Goal: Information Seeking & Learning: Learn about a topic

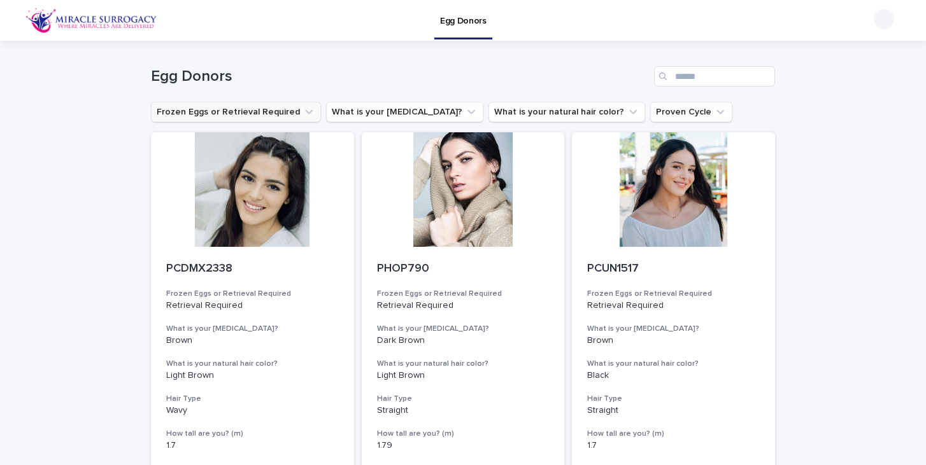
click at [232, 110] on button "Frozen Eggs or Retrieval Required" at bounding box center [236, 112] width 170 height 20
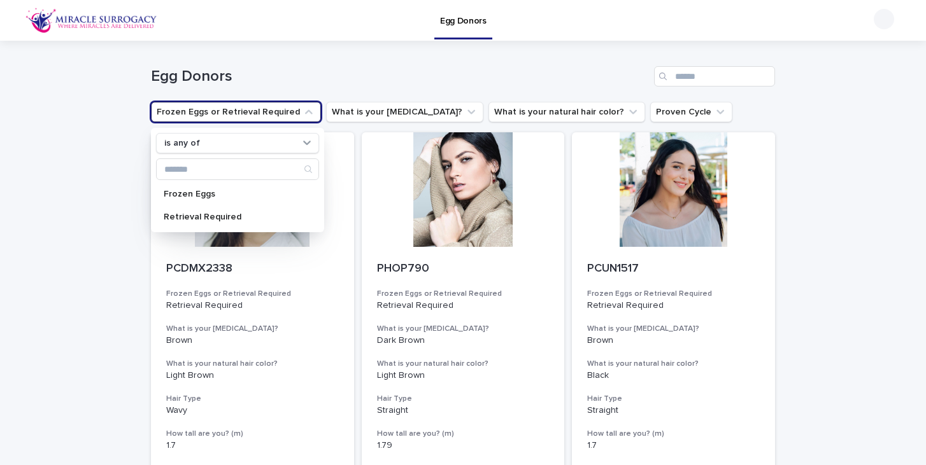
click at [271, 73] on h1 "Egg Donors" at bounding box center [400, 76] width 498 height 18
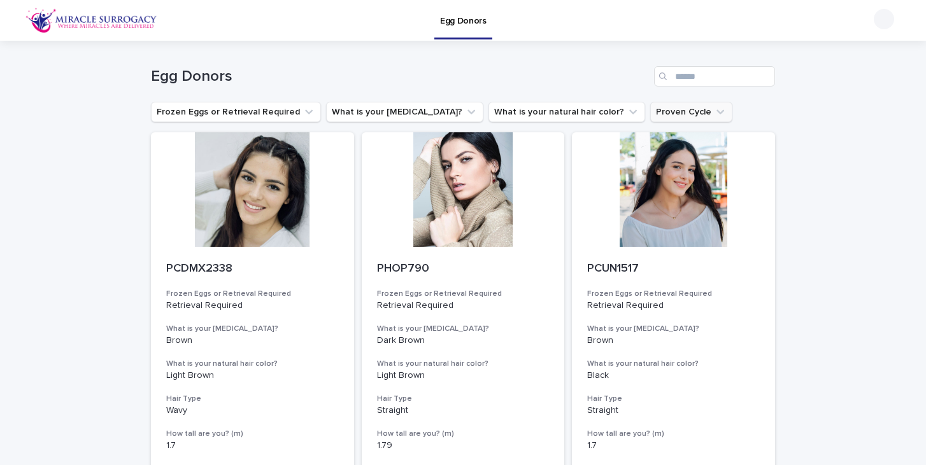
click at [650, 116] on button "Proven Cycle" at bounding box center [691, 112] width 82 height 20
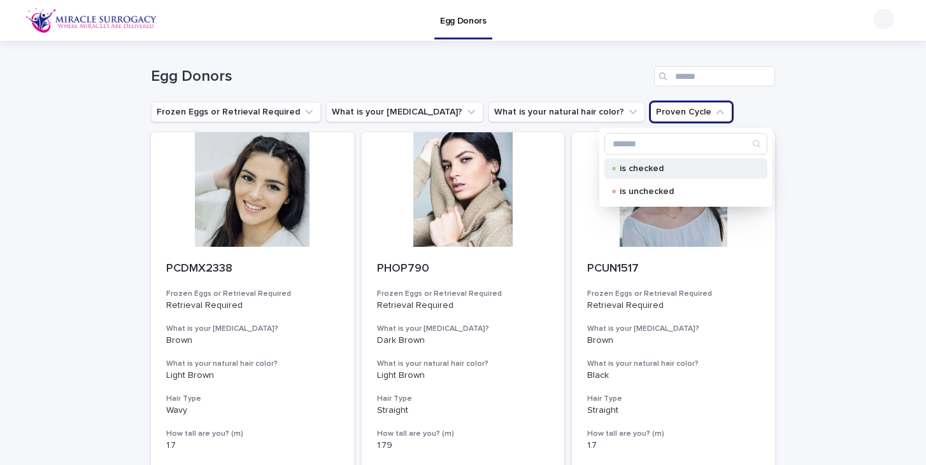
click at [652, 169] on p "is checked" at bounding box center [682, 168] width 127 height 9
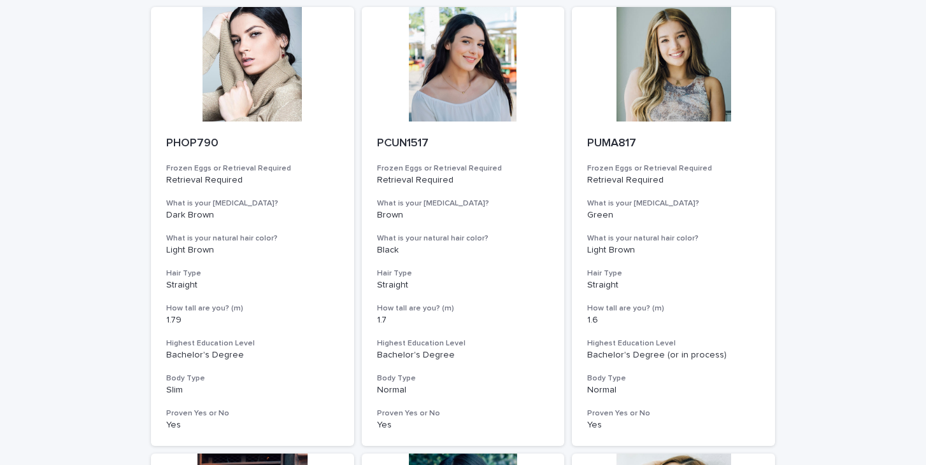
scroll to position [150, 0]
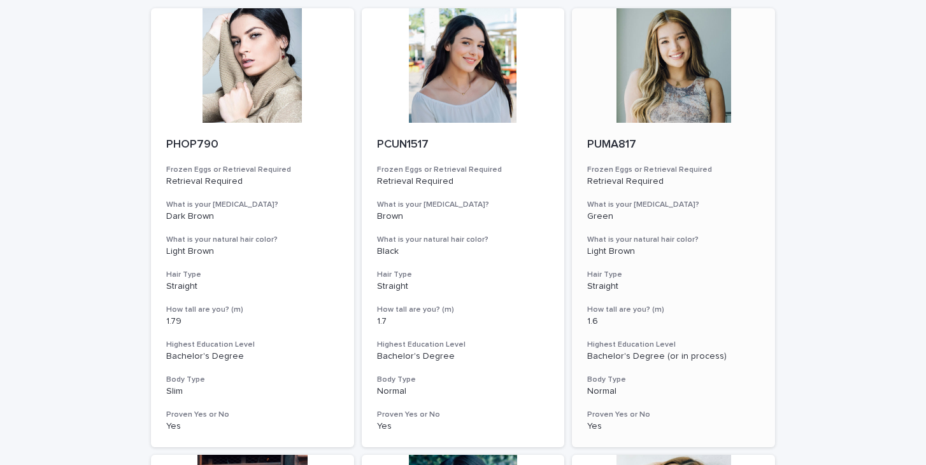
click at [683, 99] on div at bounding box center [673, 65] width 203 height 115
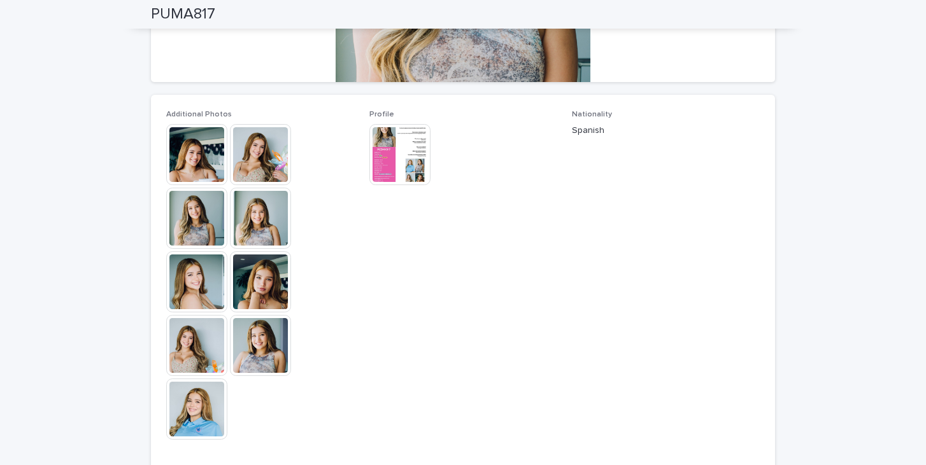
scroll to position [293, 0]
click at [190, 365] on img at bounding box center [196, 344] width 61 height 61
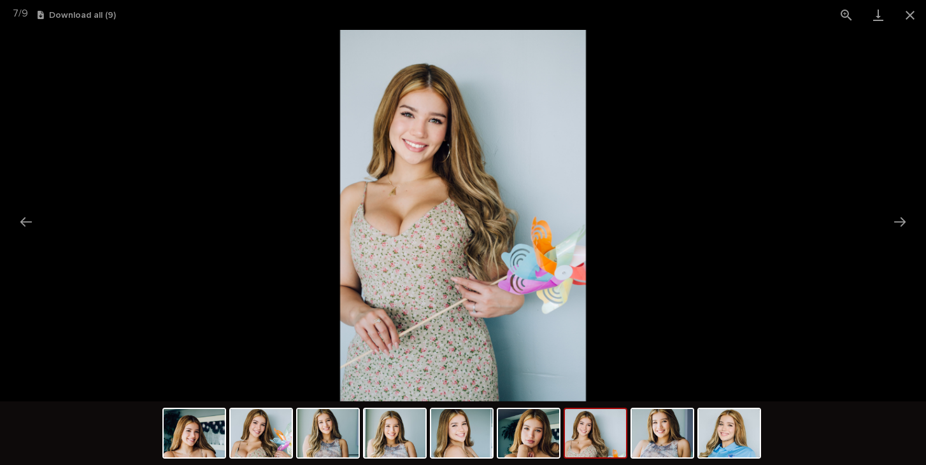
click at [722, 129] on picture at bounding box center [463, 216] width 926 height 372
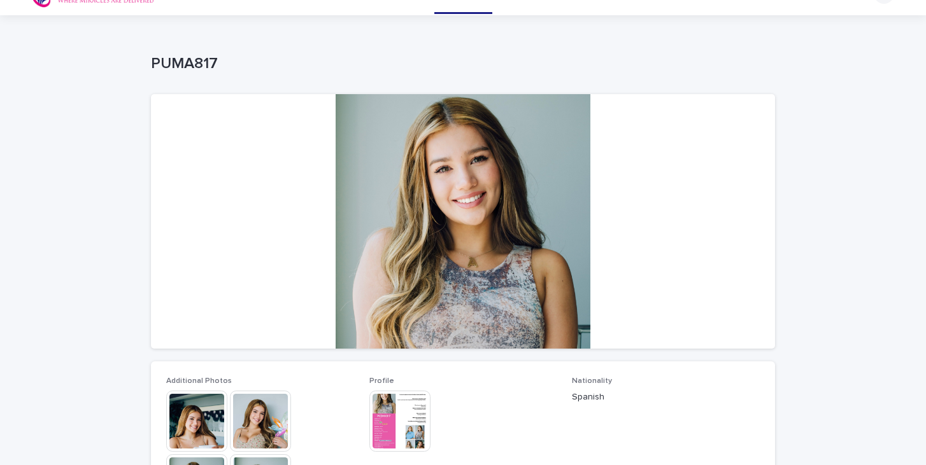
scroll to position [27, 0]
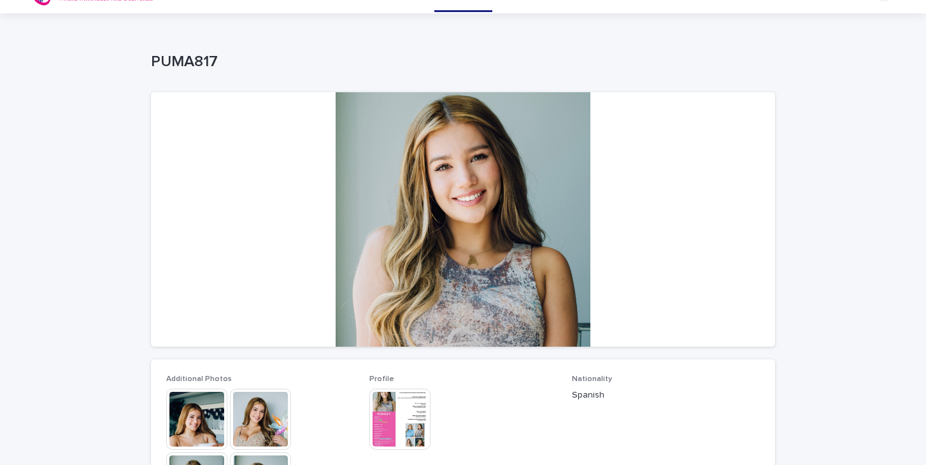
click at [401, 409] on img at bounding box center [399, 419] width 61 height 61
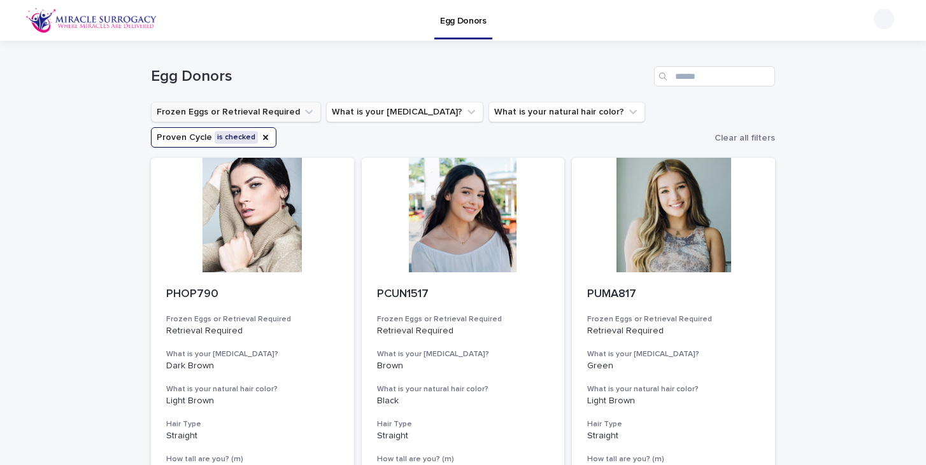
click at [205, 115] on button "Frozen Eggs or Retrieval Required" at bounding box center [236, 112] width 170 height 20
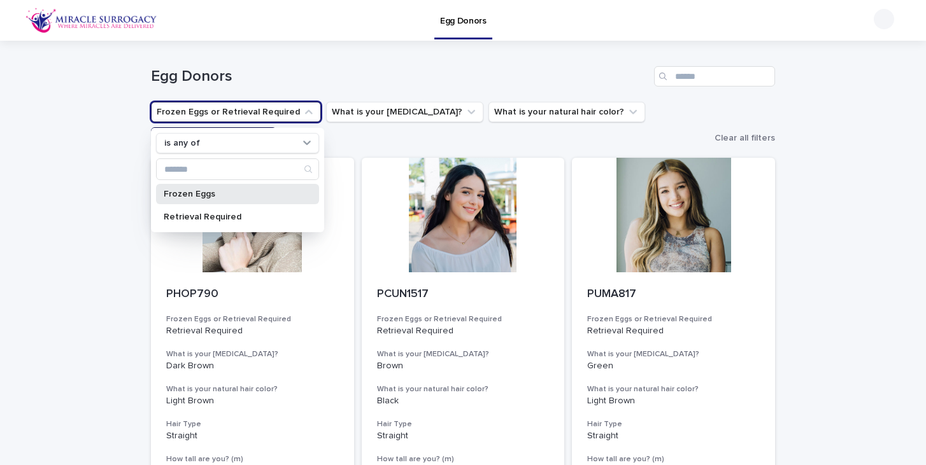
click at [224, 193] on p "Frozen Eggs" at bounding box center [231, 194] width 135 height 9
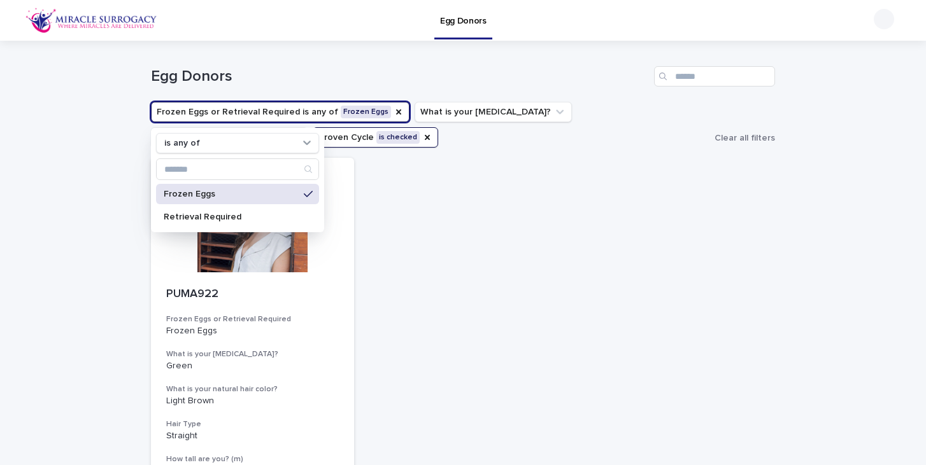
click at [617, 232] on div "PUMA922 Frozen Eggs or Retrieval Required Frozen Eggs What is your [MEDICAL_DAT…" at bounding box center [463, 377] width 624 height 439
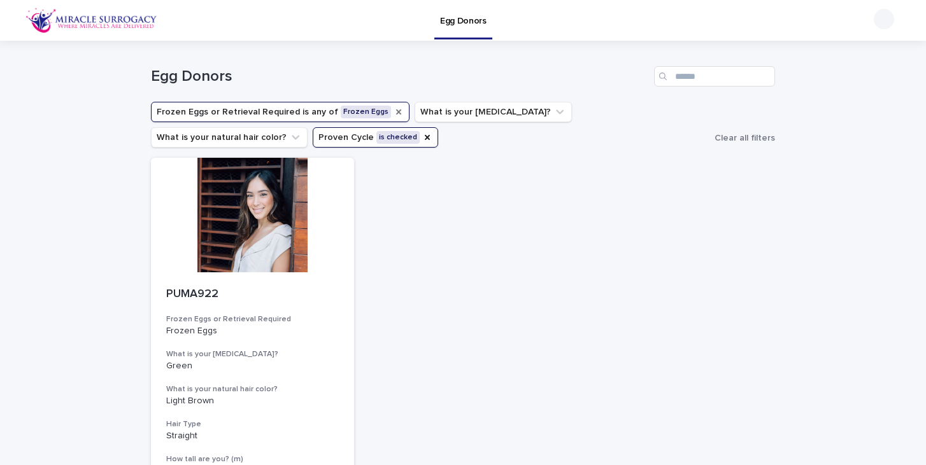
click at [393, 109] on icon "Frozen Eggs or Retrieval Required" at bounding box center [398, 112] width 10 height 10
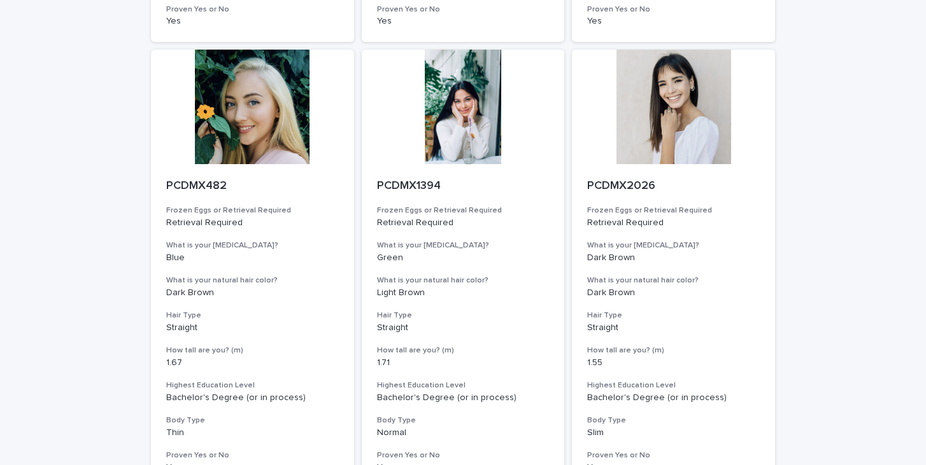
scroll to position [1447, 0]
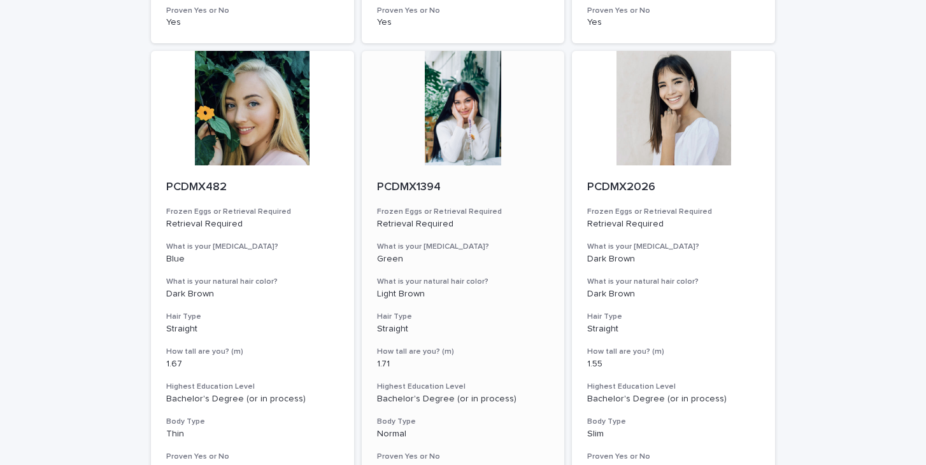
click at [487, 124] on div at bounding box center [463, 108] width 203 height 115
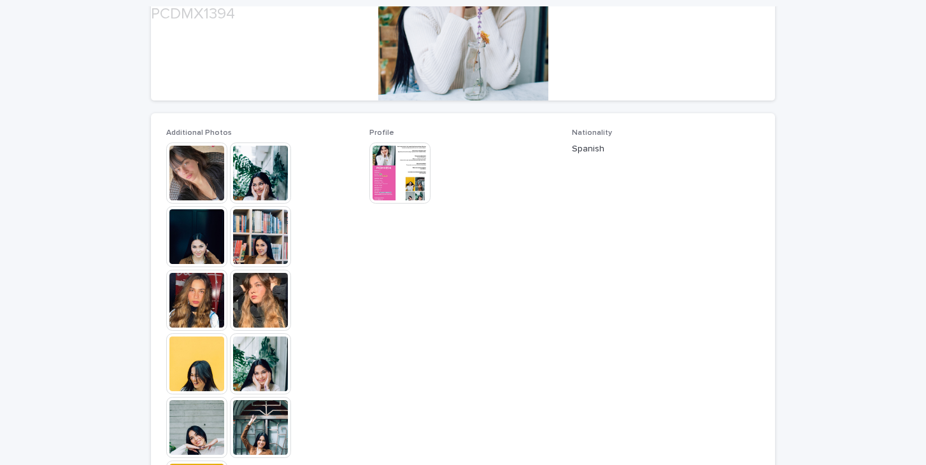
scroll to position [281, 0]
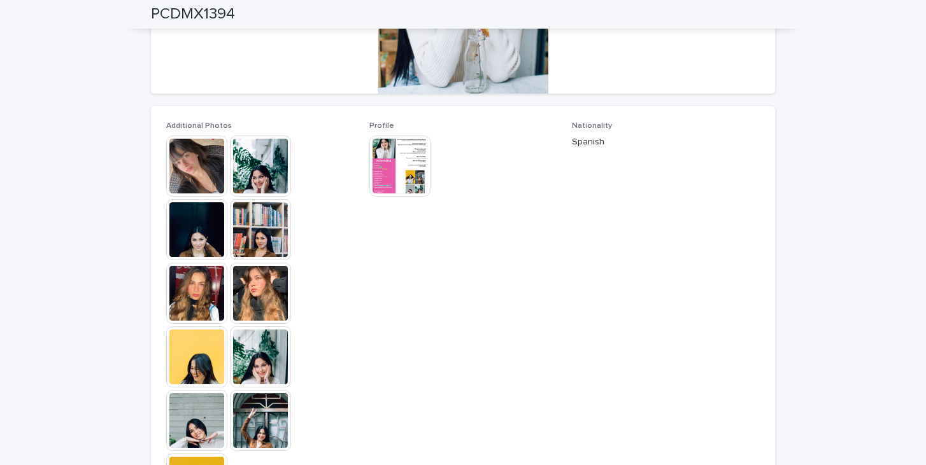
click at [167, 287] on img at bounding box center [196, 293] width 61 height 61
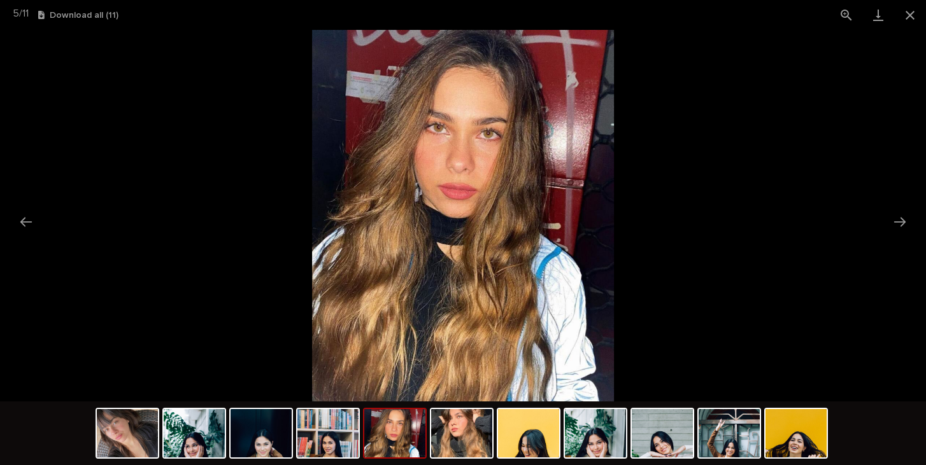
scroll to position [0, 0]
click at [211, 304] on picture at bounding box center [463, 216] width 926 height 372
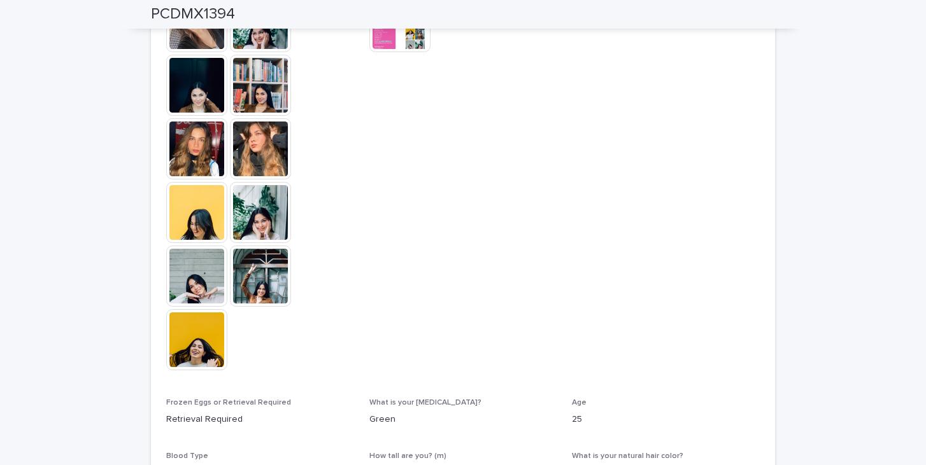
scroll to position [468, 0]
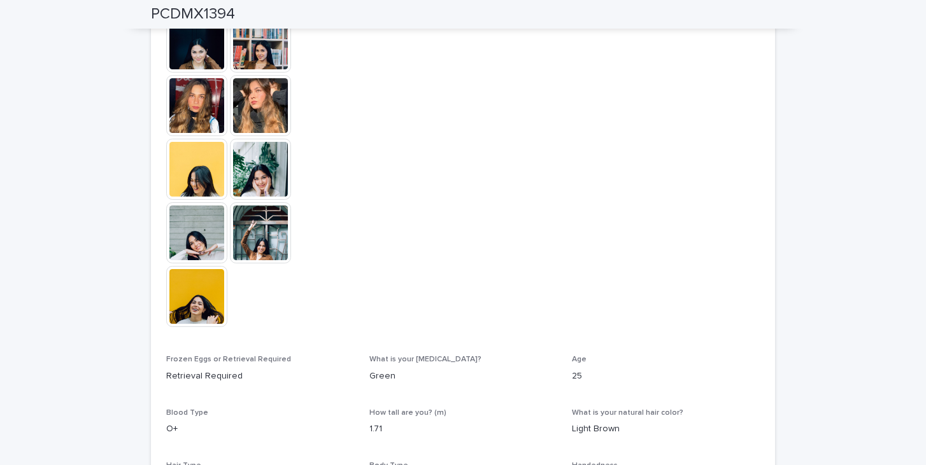
click at [206, 285] on img at bounding box center [196, 296] width 61 height 61
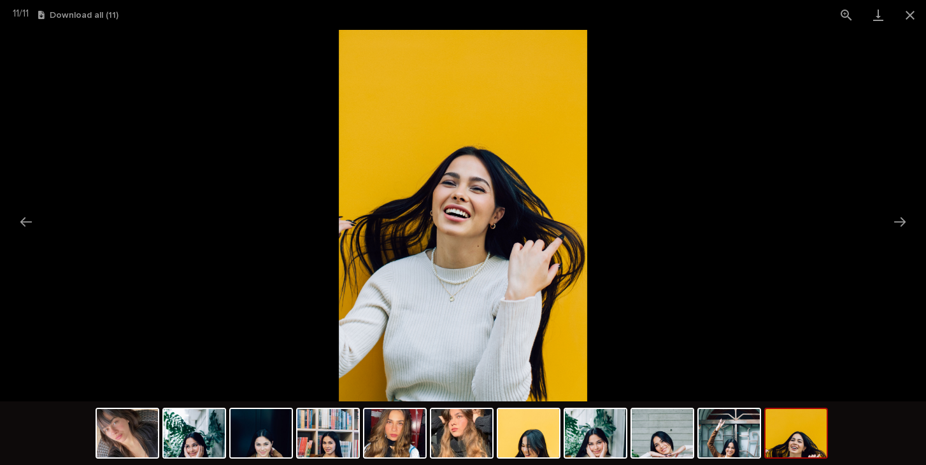
click at [171, 206] on picture at bounding box center [463, 216] width 926 height 372
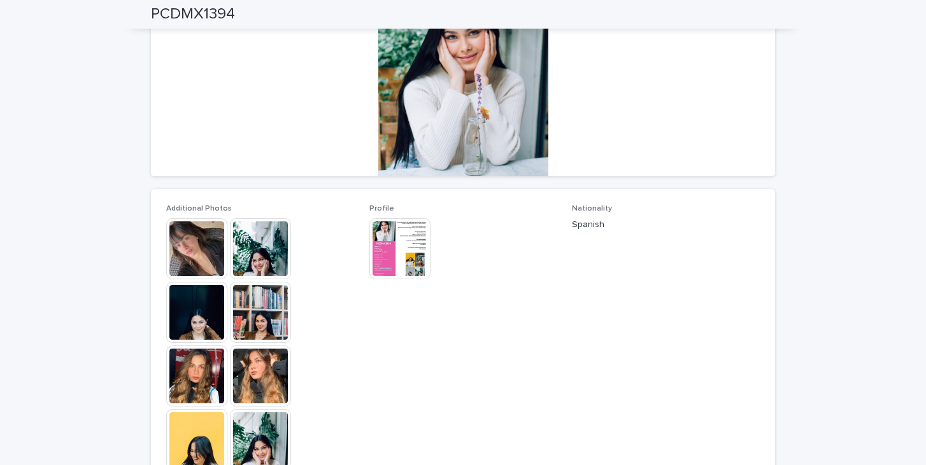
scroll to position [0, 0]
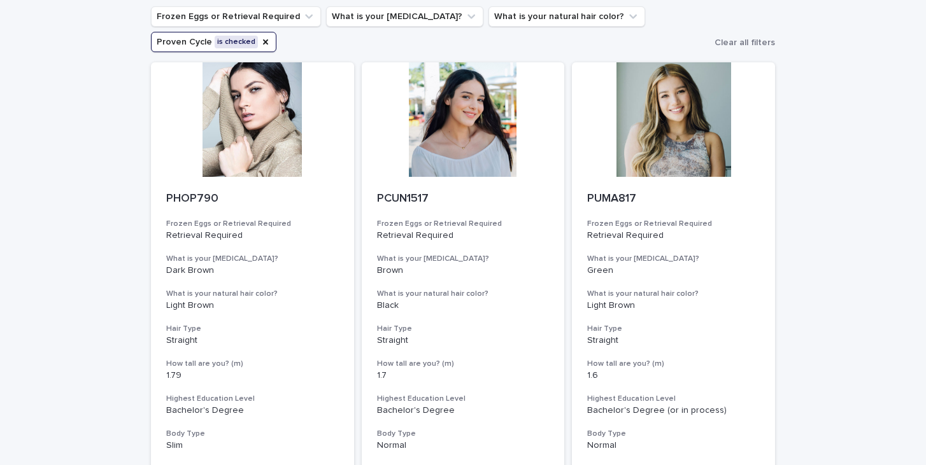
scroll to position [167, 0]
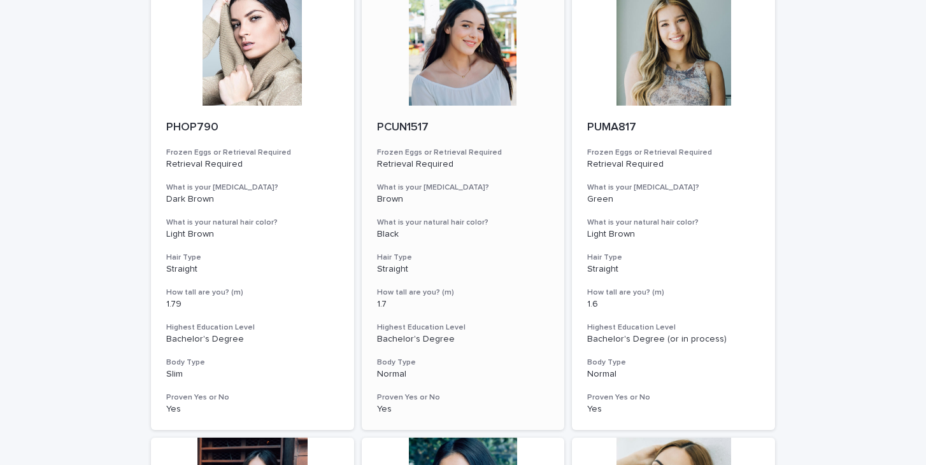
click at [511, 76] on div at bounding box center [463, 48] width 203 height 115
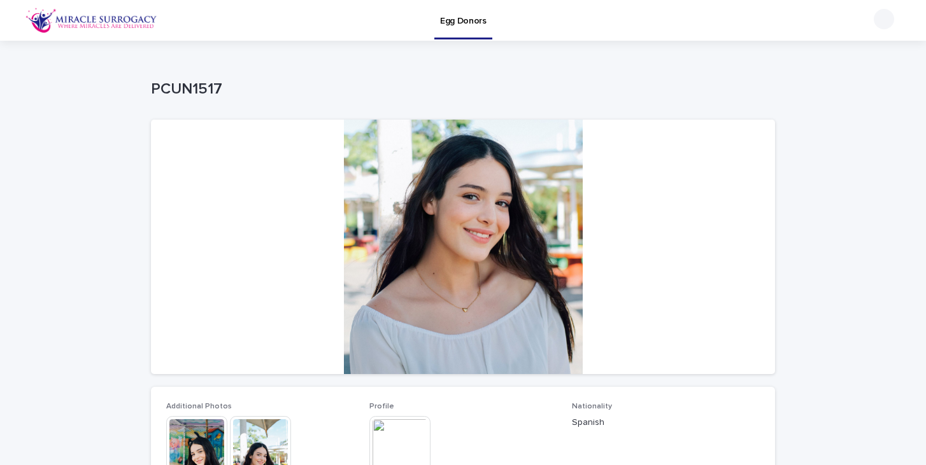
scroll to position [164, 0]
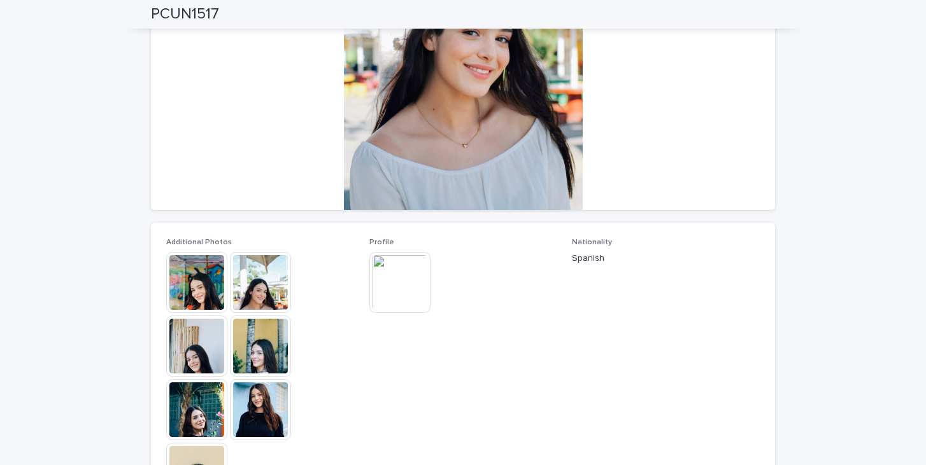
click at [262, 357] on img at bounding box center [260, 346] width 61 height 61
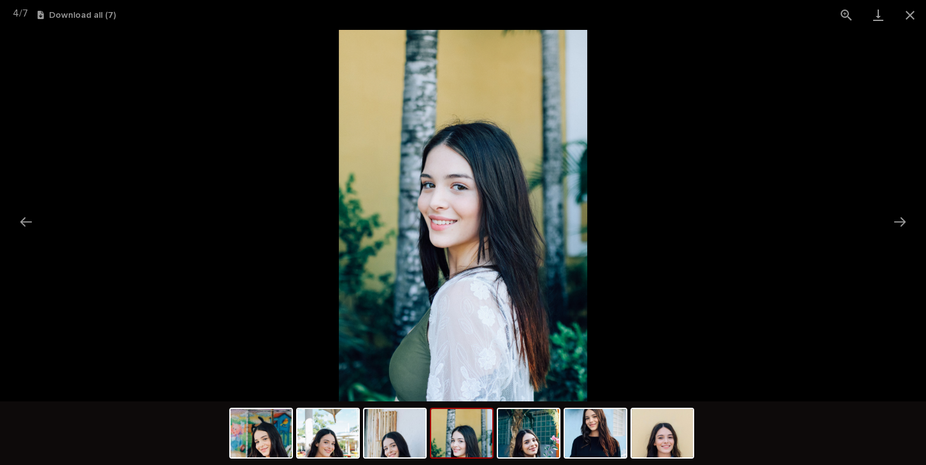
click at [621, 459] on div at bounding box center [463, 435] width 468 height 67
click at [602, 439] on img at bounding box center [595, 433] width 61 height 48
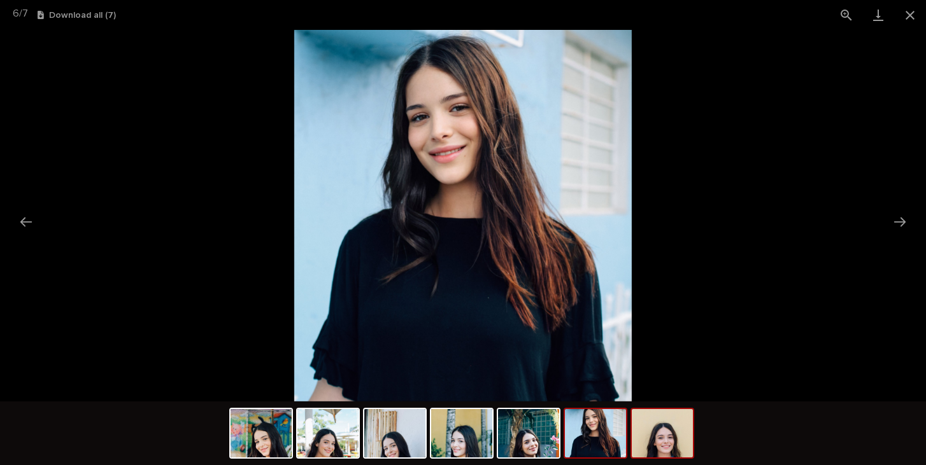
click at [665, 431] on img at bounding box center [661, 433] width 61 height 48
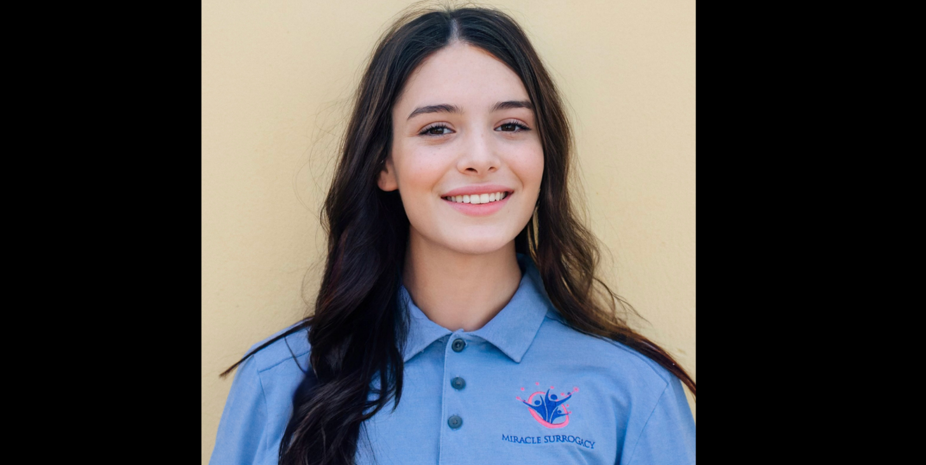
click at [652, 207] on picture at bounding box center [463, 216] width 926 height 372
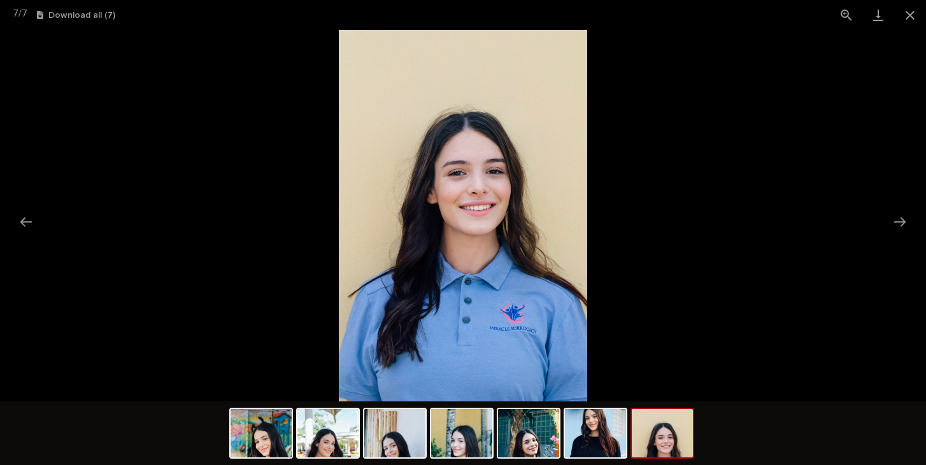
click at [826, 197] on picture at bounding box center [463, 216] width 926 height 372
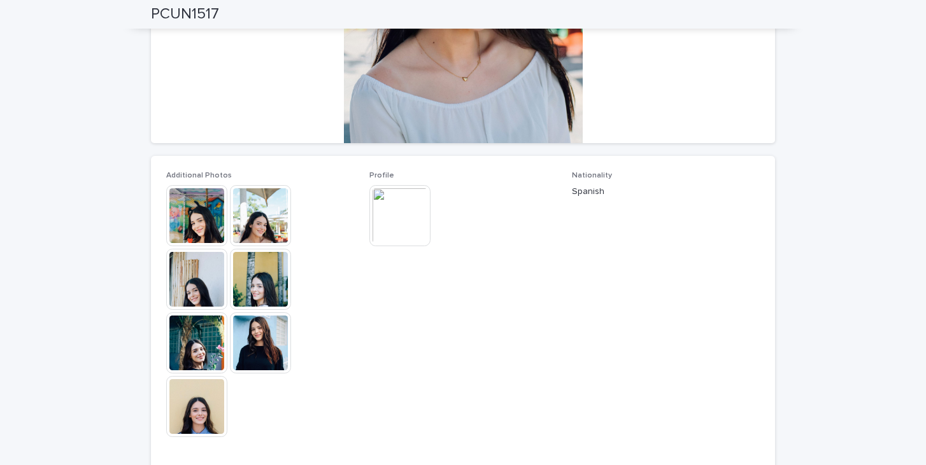
scroll to position [233, 0]
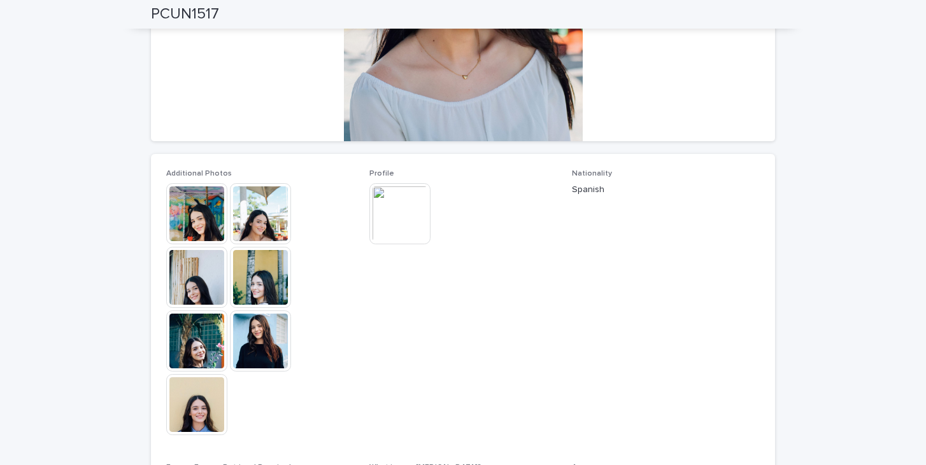
click at [191, 215] on img at bounding box center [196, 213] width 61 height 61
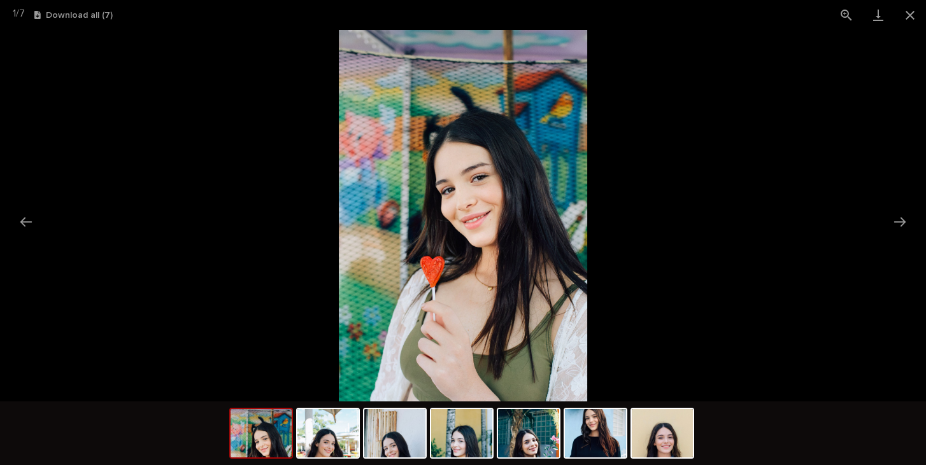
click at [733, 130] on picture at bounding box center [463, 216] width 926 height 372
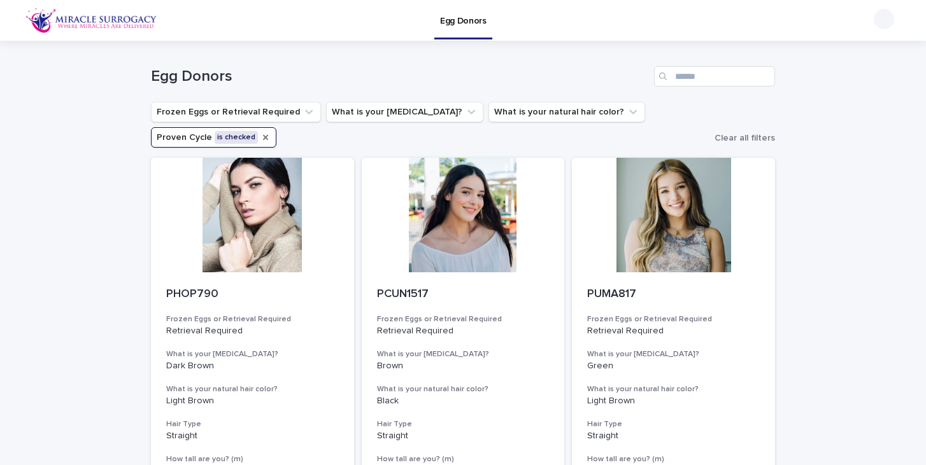
click at [263, 138] on icon "Proven Cycle" at bounding box center [265, 137] width 5 height 5
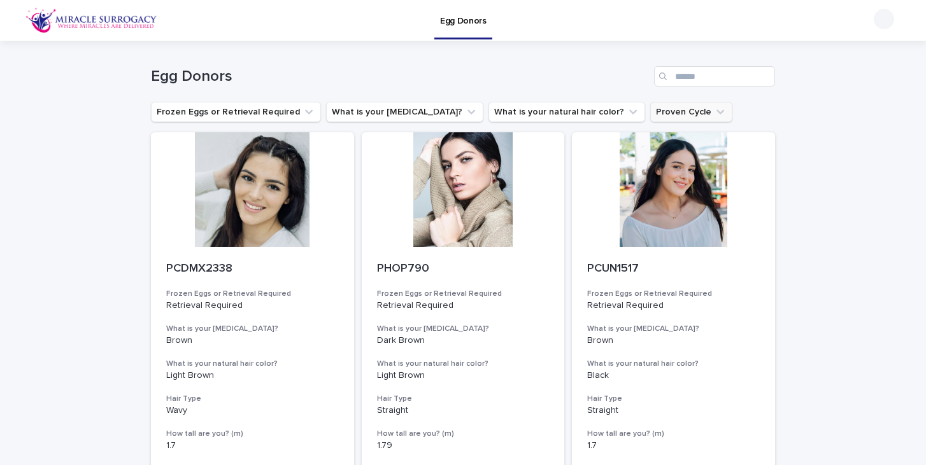
click at [362, 113] on button "What is your [MEDICAL_DATA]?" at bounding box center [404, 112] width 157 height 20
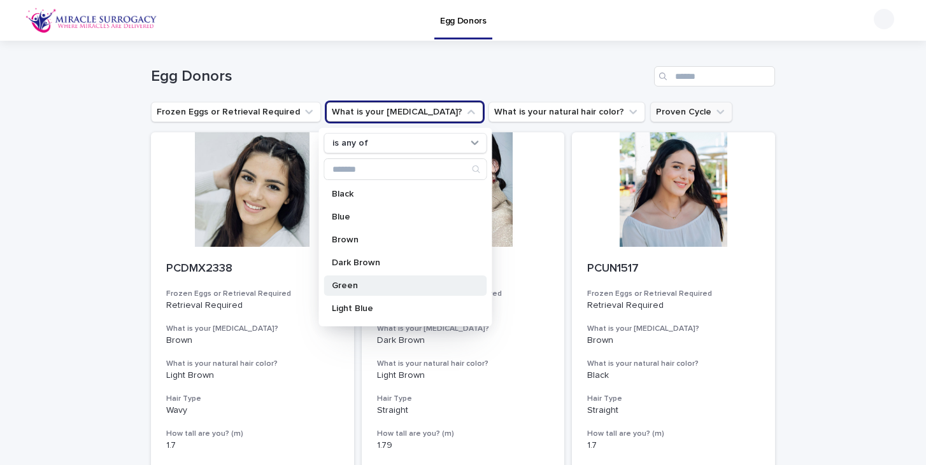
click at [382, 285] on p "Green" at bounding box center [399, 285] width 135 height 9
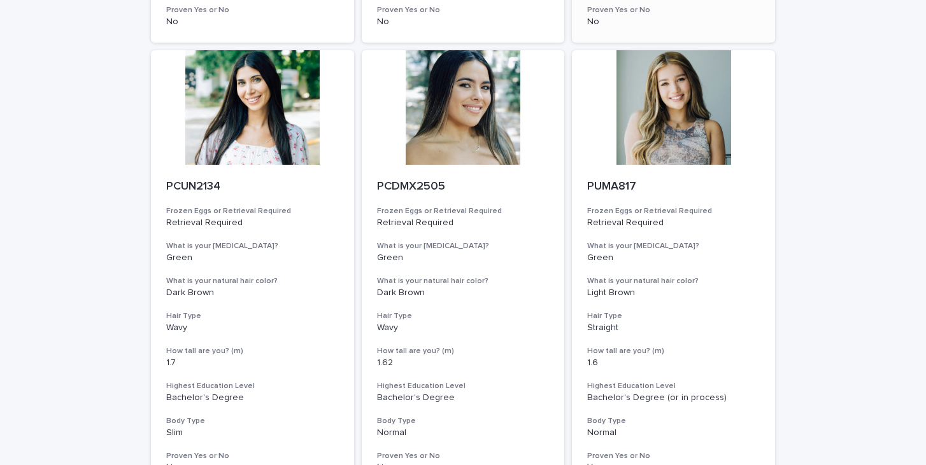
scroll to position [787, 0]
